Goal: Task Accomplishment & Management: Use online tool/utility

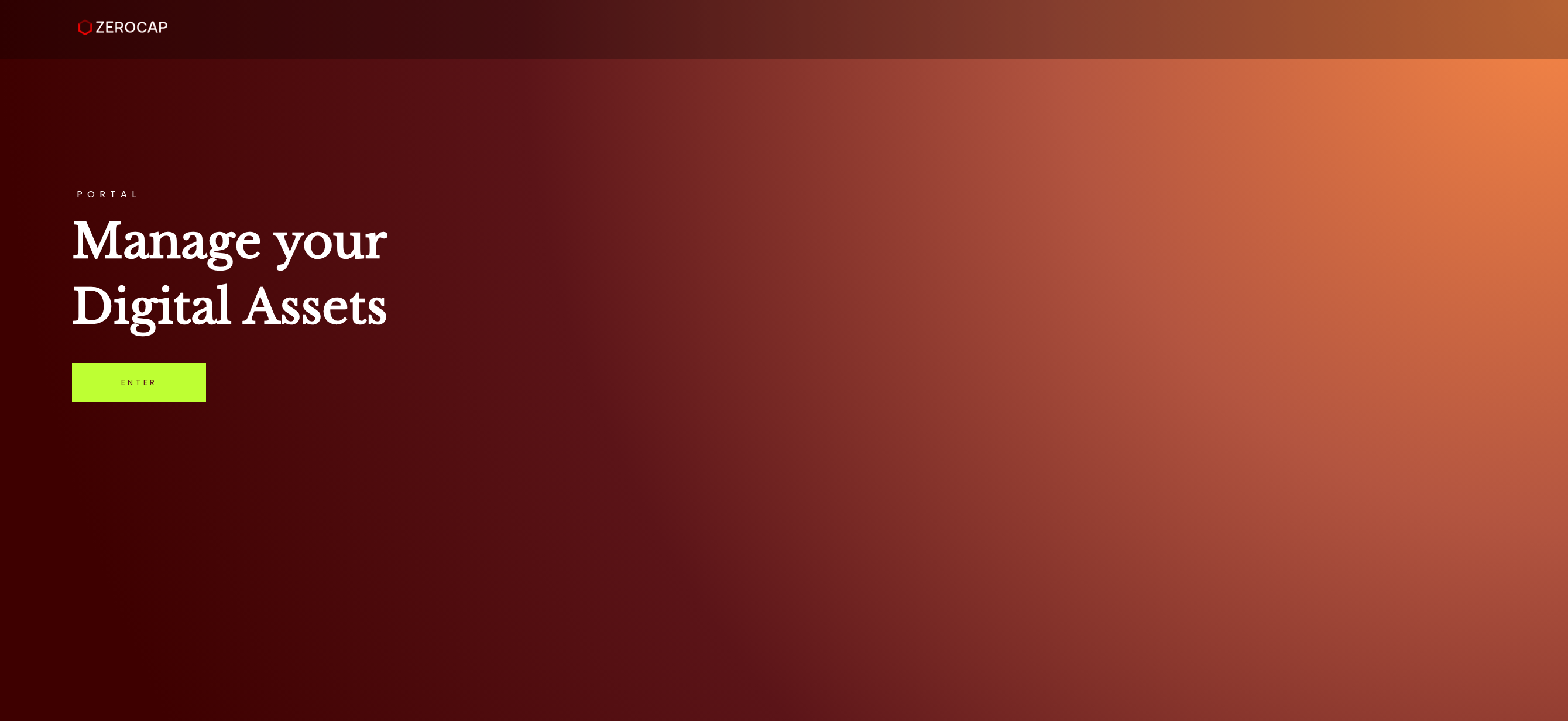
click at [159, 382] on link "Enter" at bounding box center [139, 383] width 134 height 39
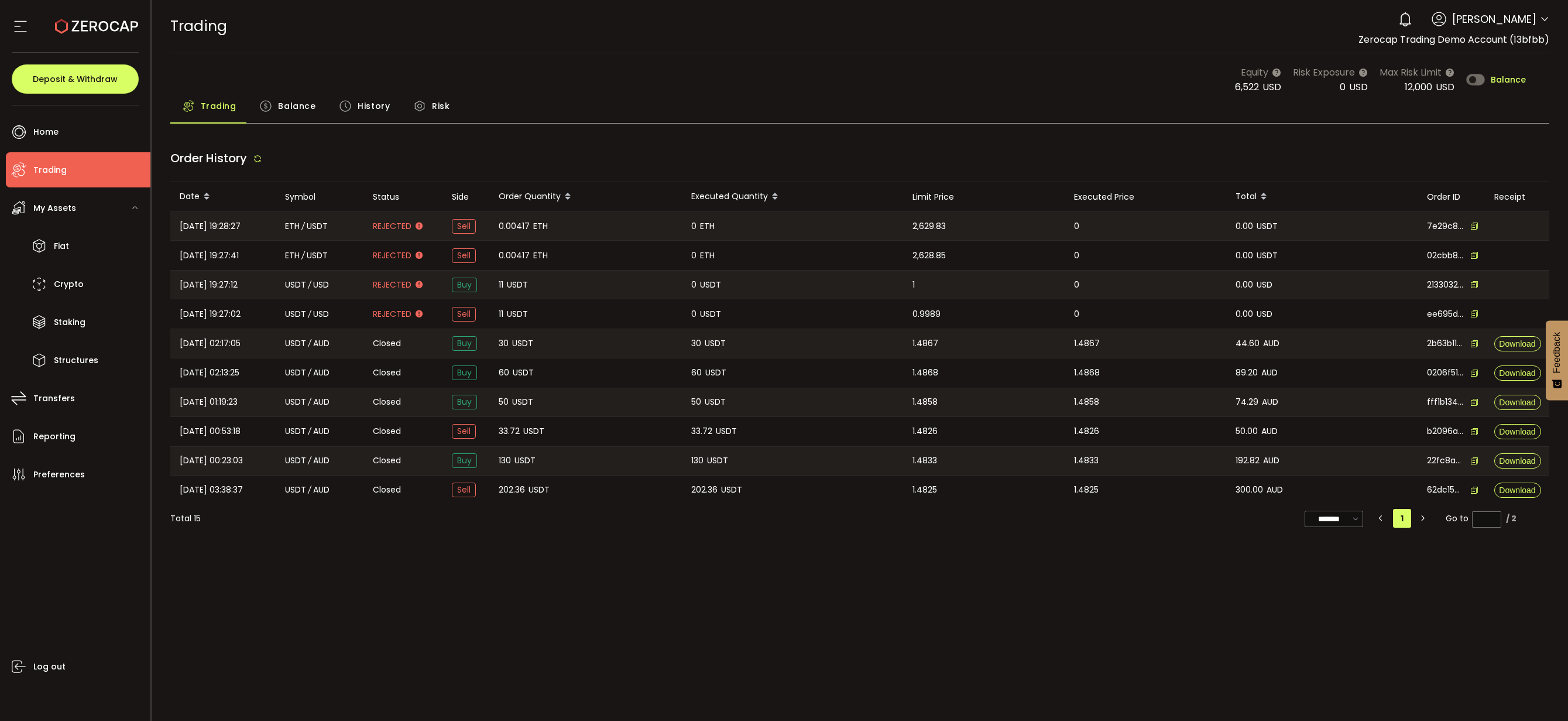
type input "***"
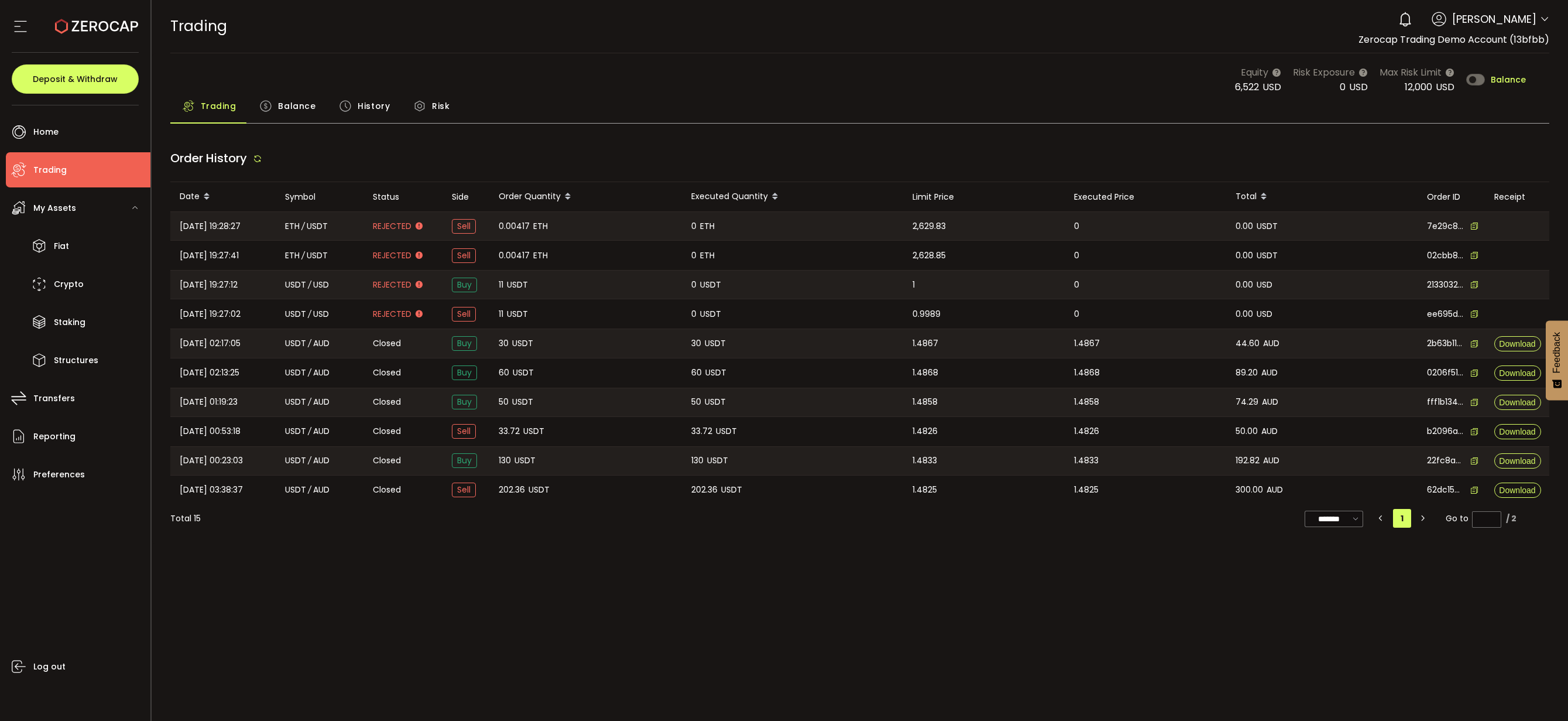
type input "***"
